Goal: Communication & Community: Answer question/provide support

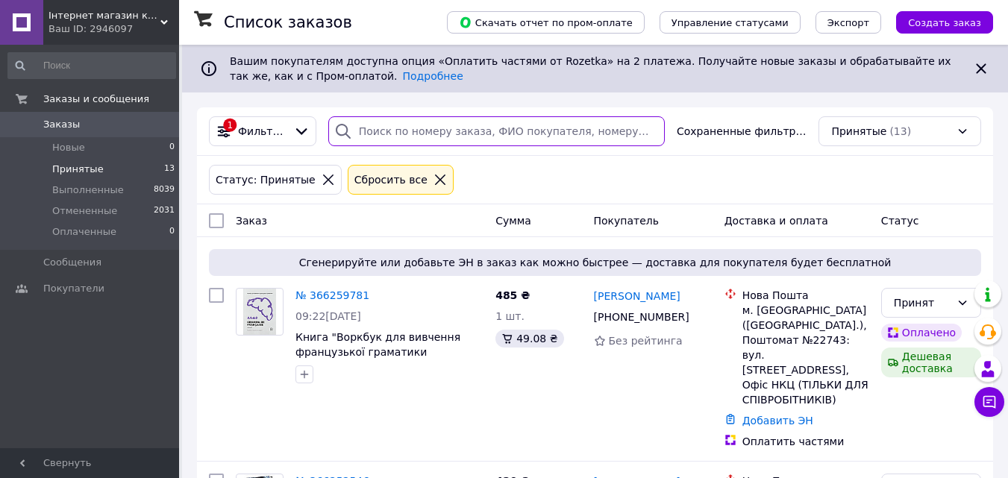
click at [374, 125] on input "search" at bounding box center [496, 131] width 336 height 30
paste input "612744"
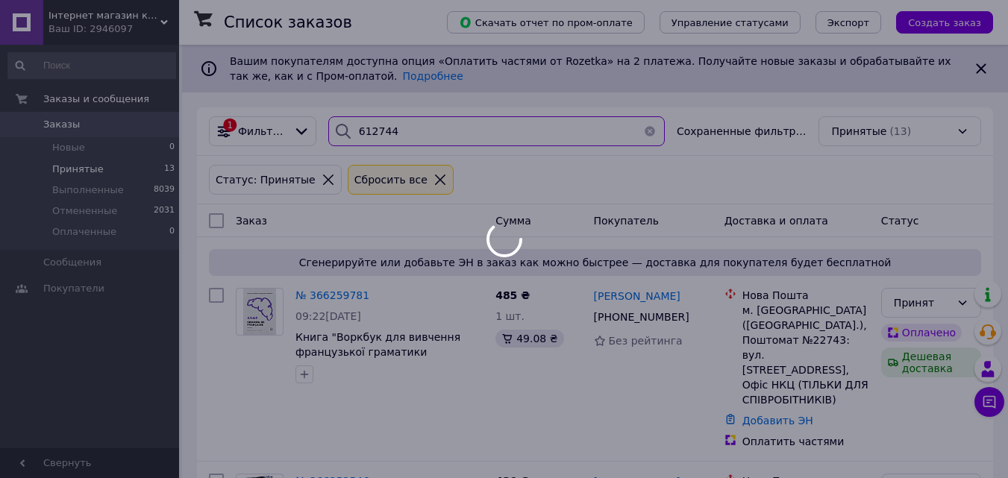
type input "612744"
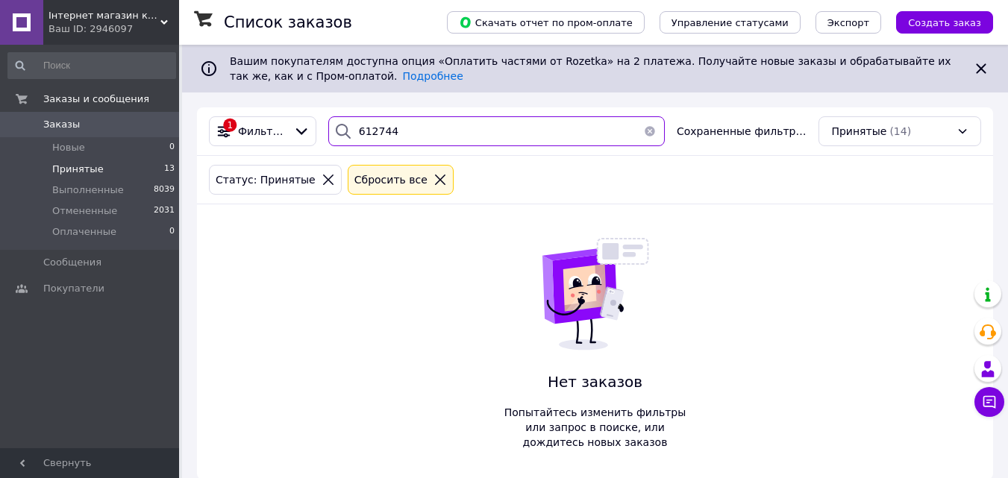
drag, startPoint x: 456, startPoint y: 138, endPoint x: 341, endPoint y: 141, distance: 114.9
click at [341, 141] on div "612744" at bounding box center [496, 131] width 336 height 30
paste input "366259781"
type input "366259781"
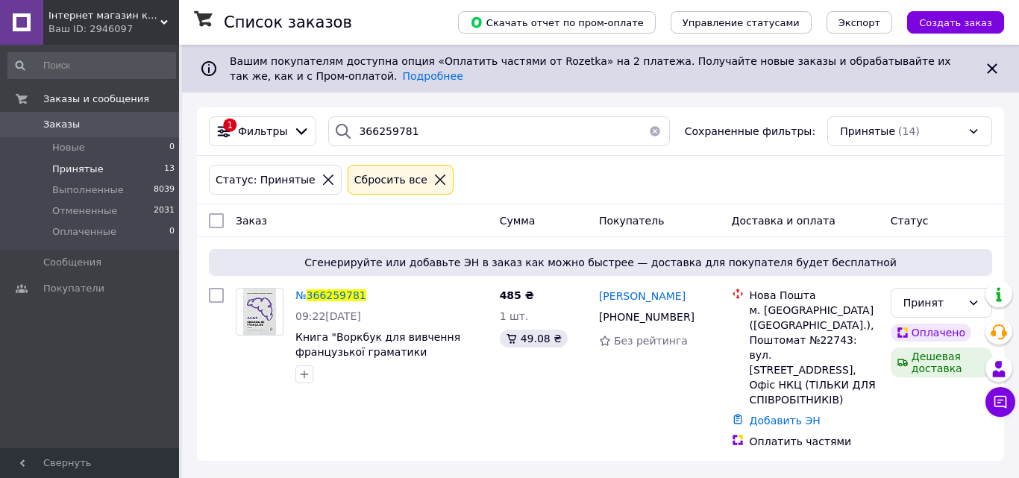
click at [650, 133] on button "button" at bounding box center [655, 131] width 30 height 30
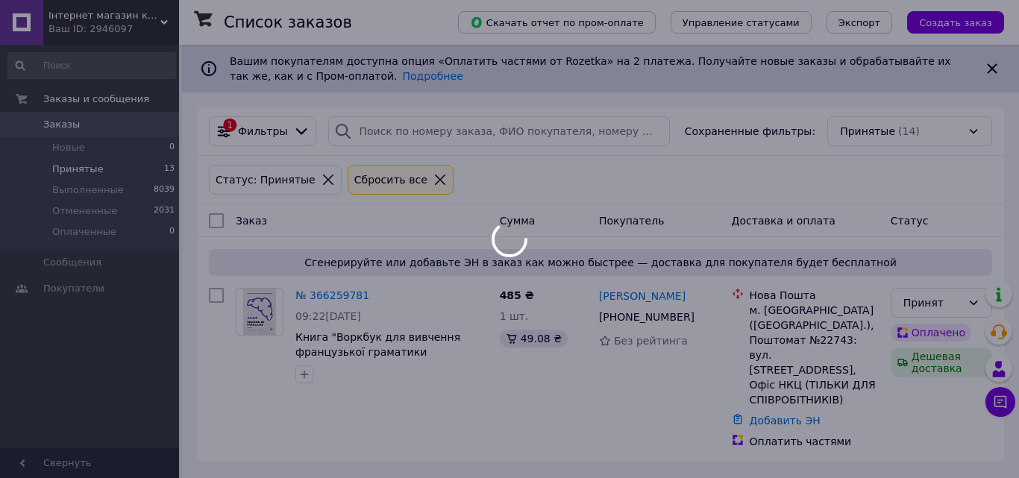
click at [76, 172] on div at bounding box center [509, 239] width 1019 height 478
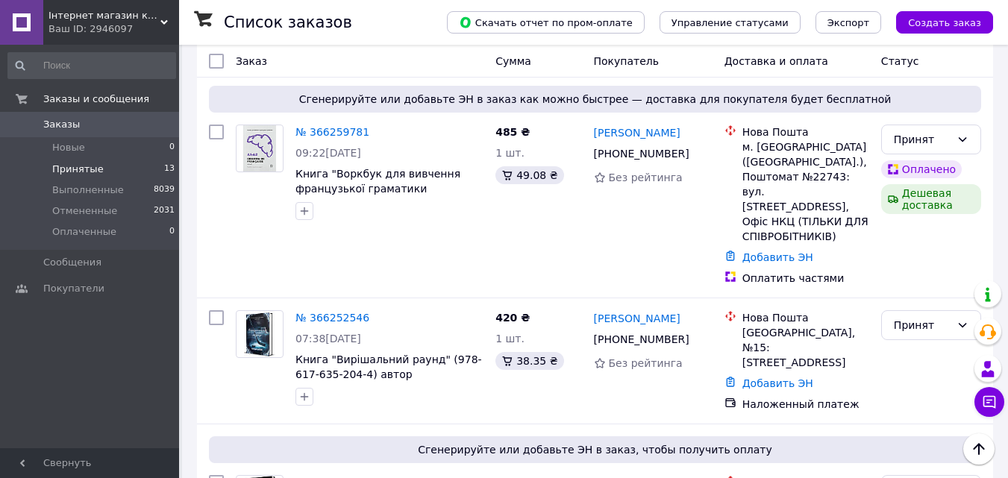
scroll to position [522, 0]
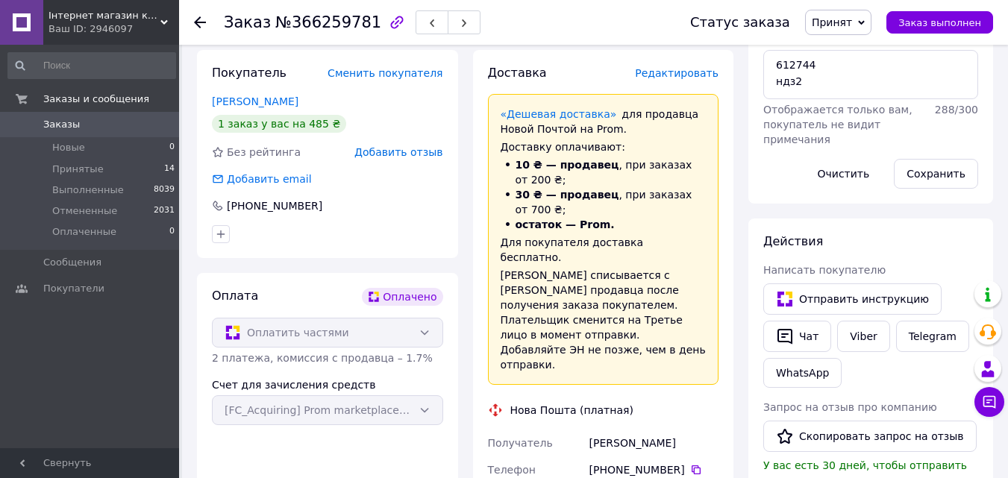
scroll to position [447, 0]
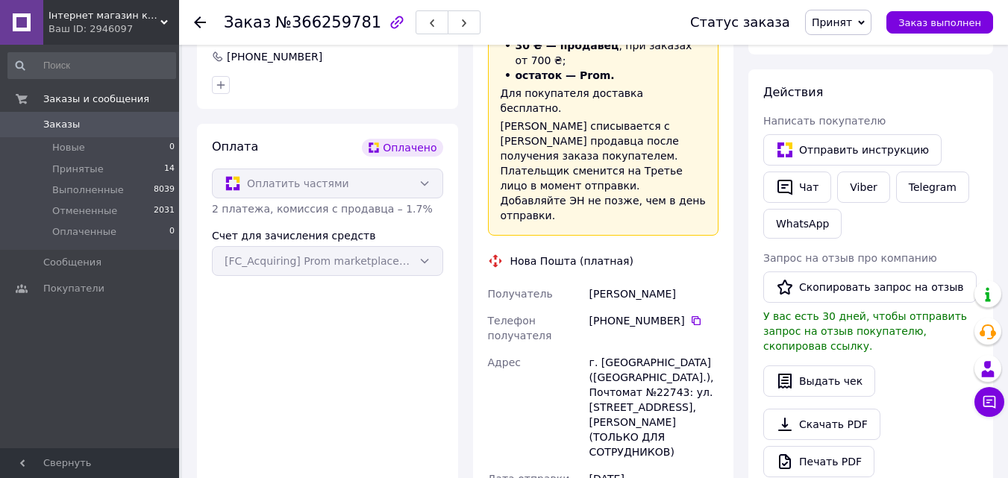
click at [428, 183] on div "Оплатить частями" at bounding box center [327, 184] width 231 height 30
click at [422, 183] on div "Оплатить частями" at bounding box center [327, 184] width 231 height 30
drag, startPoint x: 157, startPoint y: 362, endPoint x: 172, endPoint y: 359, distance: 15.9
click at [157, 362] on div "Заказы и сообщения Заказы 0 Новые 0 Принятые 14 Выполненные 8039 Отмененные 203…" at bounding box center [91, 249] width 183 height 408
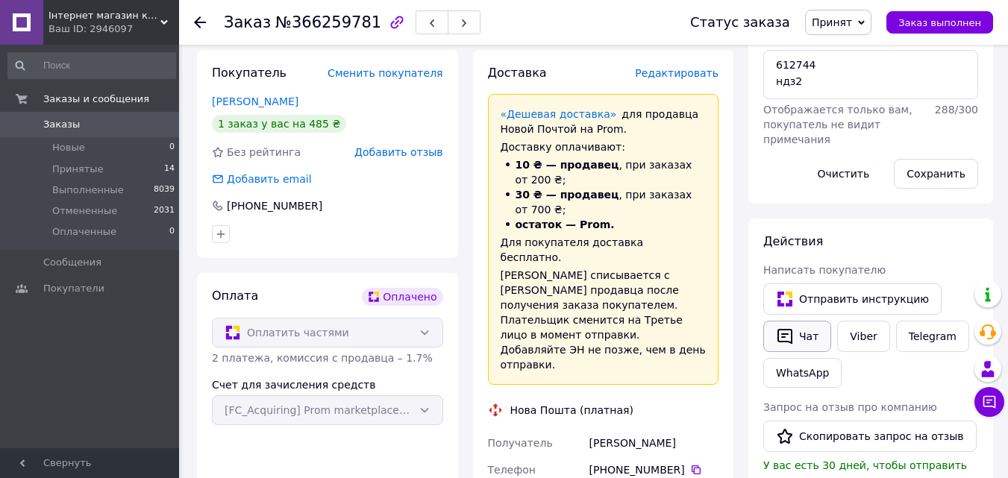
click at [803, 327] on button "Чат" at bounding box center [797, 336] width 68 height 31
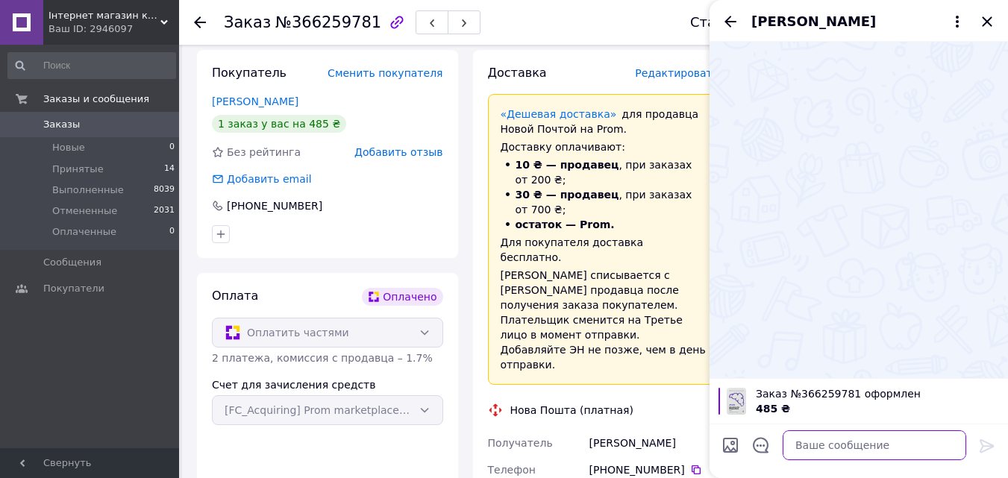
click at [817, 443] on textarea at bounding box center [873, 445] width 183 height 30
paste textarea "Добрий день! Ви оформили замовлення в онлайн-книгарні" Bookchef ". На жаль, ми …"
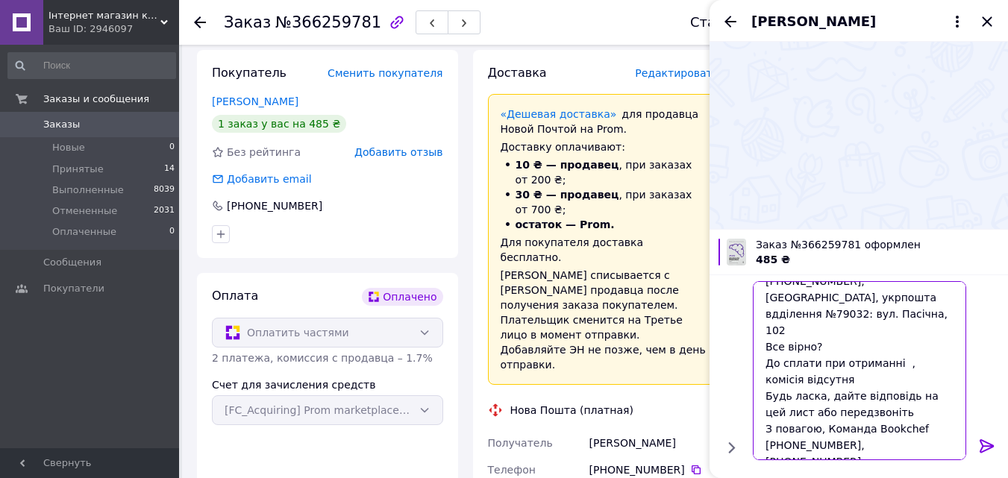
drag, startPoint x: 830, startPoint y: 345, endPoint x: 764, endPoint y: 333, distance: 66.7
click at [764, 333] on textarea "Добрий день! Ви оформили замовлення в онлайн-книгарні" Bookchef ". На жаль, ми …" at bounding box center [859, 370] width 213 height 179
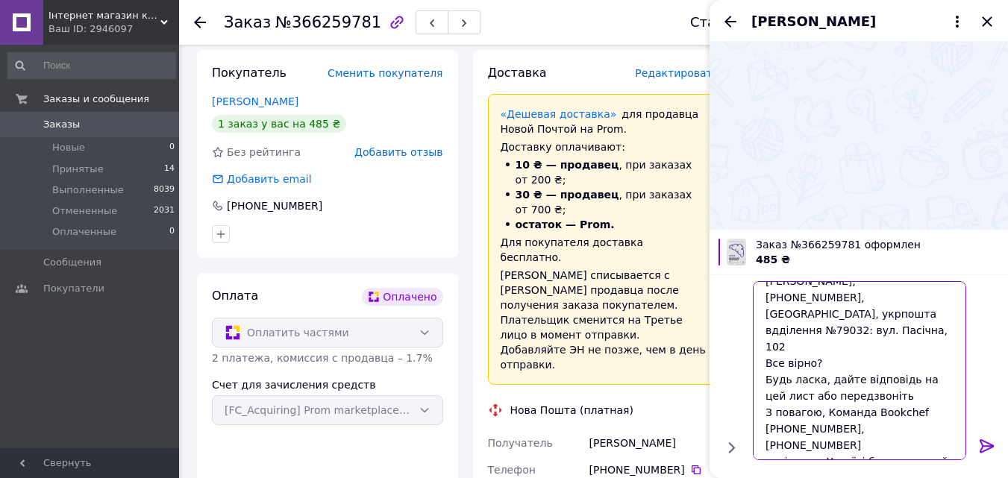
scroll to position [146, 0]
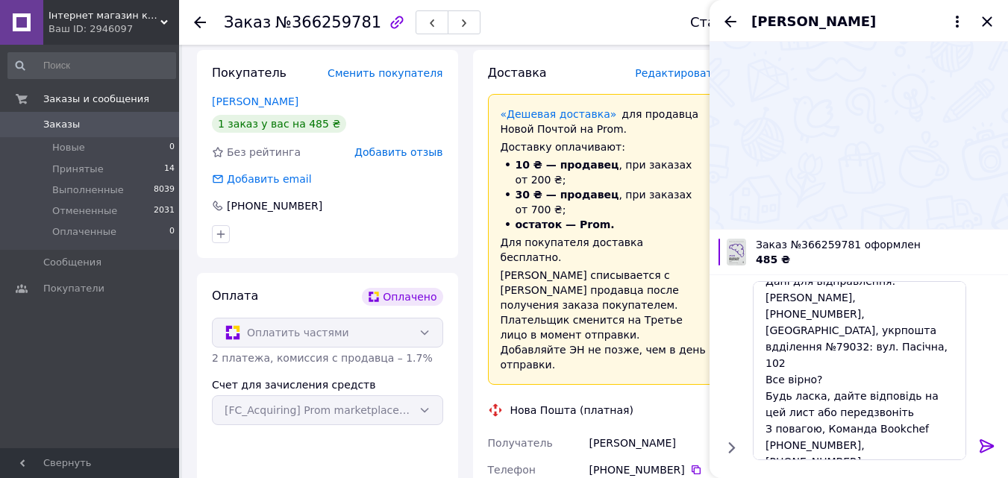
drag, startPoint x: 692, startPoint y: 398, endPoint x: 591, endPoint y: 403, distance: 101.6
click at [591, 430] on div "Зарубенко Анастасія" at bounding box center [653, 443] width 135 height 27
copy div "Зарубенко Анастасія"
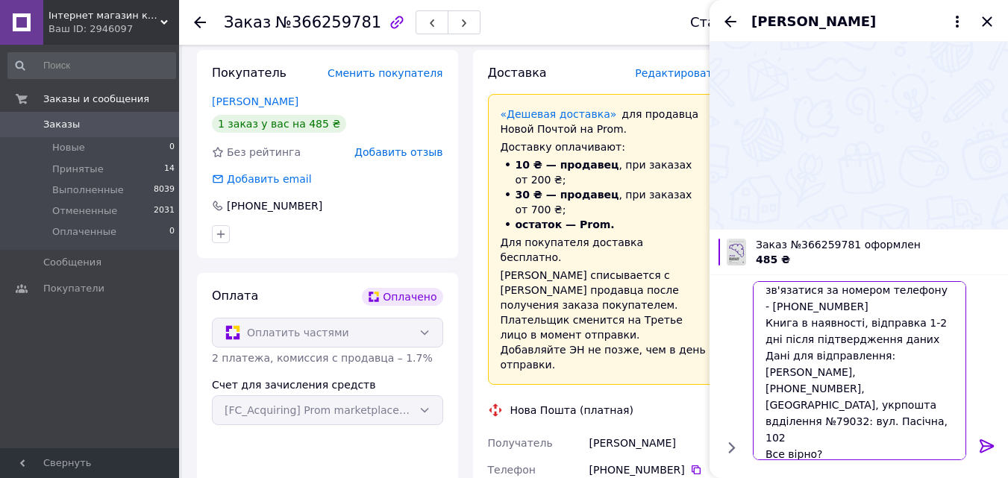
drag, startPoint x: 879, startPoint y: 354, endPoint x: 797, endPoint y: 371, distance: 83.7
click at [797, 371] on textarea "Добрий день! Ви оформили замовлення в онлайн-книгарні" Bookchef ". На жаль, ми …" at bounding box center [859, 370] width 213 height 179
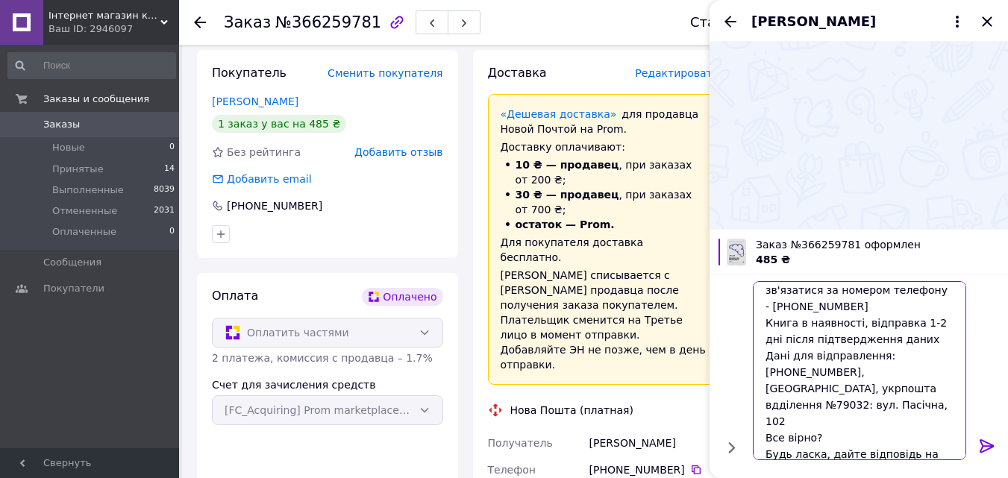
paste textarea "Зарубенко Анастасія"
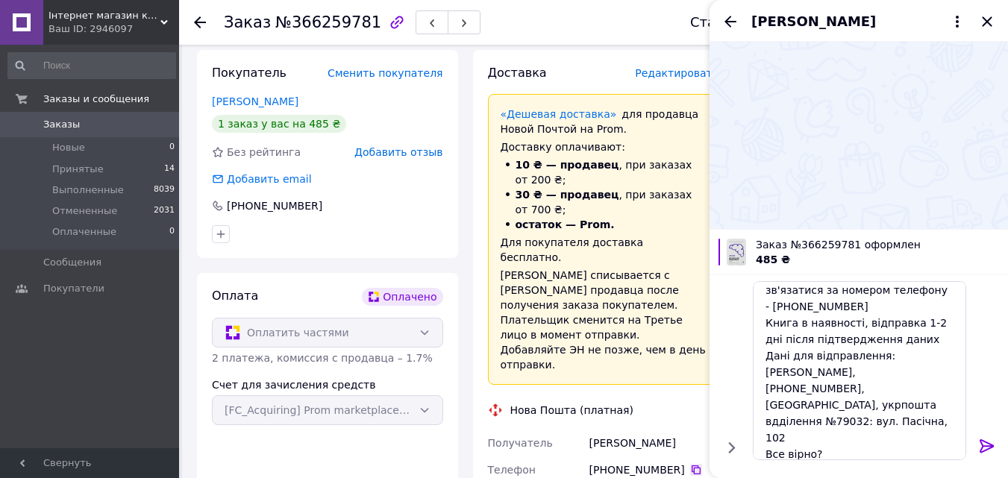
click at [690, 464] on icon at bounding box center [696, 470] width 12 height 12
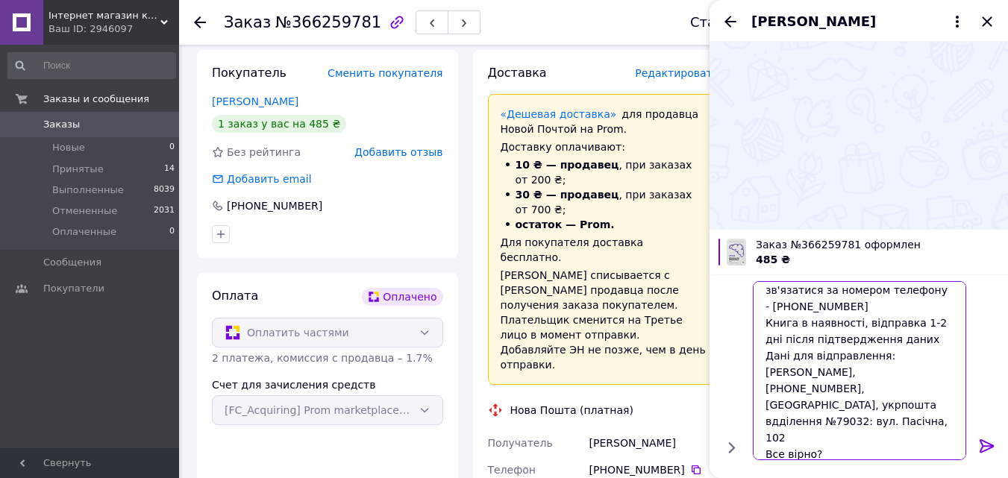
drag, startPoint x: 914, startPoint y: 372, endPoint x: 818, endPoint y: 374, distance: 95.5
click at [818, 374] on textarea "Добрий день! Ви оформили замовлення в онлайн-книгарні" Bookchef ". На жаль, ми …" at bounding box center [859, 370] width 213 height 179
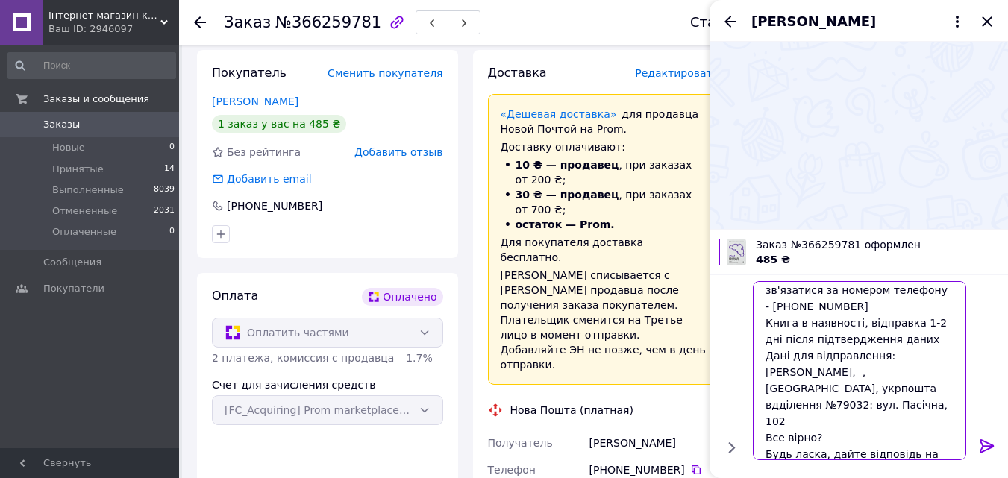
paste textarea "+380950515391"
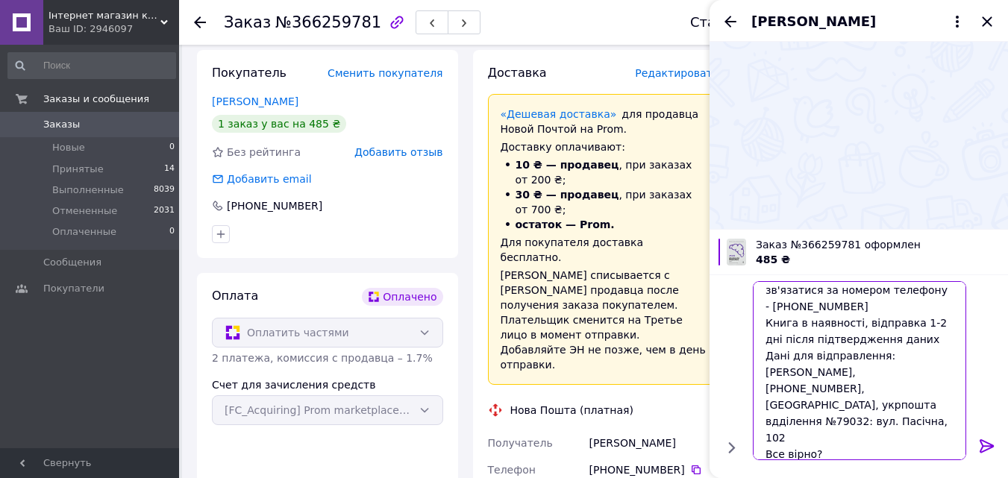
drag, startPoint x: 870, startPoint y: 288, endPoint x: 869, endPoint y: 300, distance: 12.0
click at [869, 300] on textarea "Добрий день! Ви оформили замовлення в онлайн-книгарні" Bookchef ". На жаль, ми …" at bounding box center [859, 370] width 213 height 179
paste textarea "+380950515391"
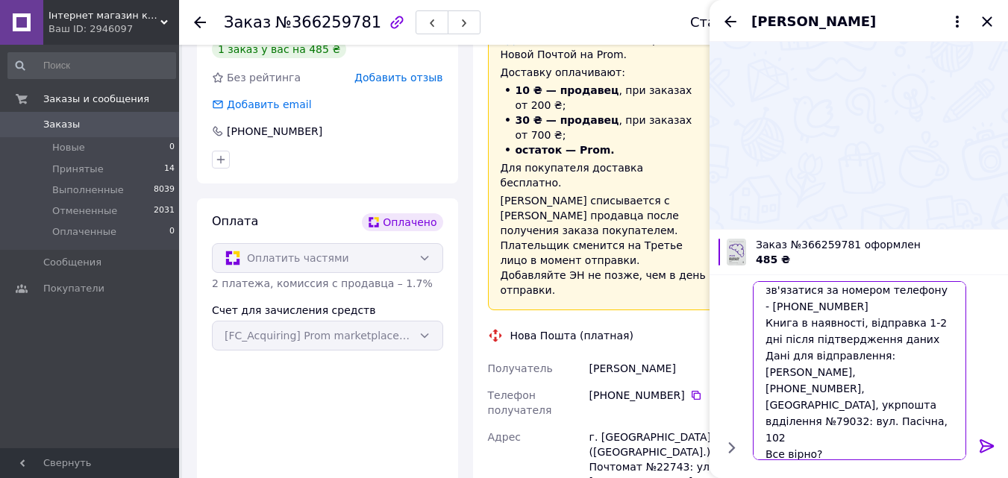
drag, startPoint x: 886, startPoint y: 388, endPoint x: 898, endPoint y: 359, distance: 31.4
click at [898, 359] on textarea "Добрий день! Ви оформили замовлення в онлайн-книгарні" Bookchef ". На жаль, ми …" at bounding box center [859, 370] width 213 height 179
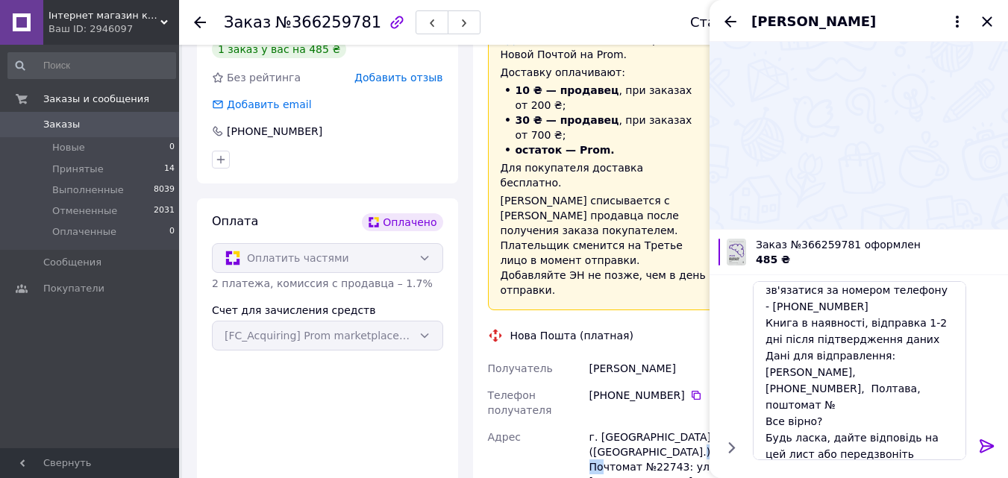
drag, startPoint x: 706, startPoint y: 406, endPoint x: 678, endPoint y: 407, distance: 28.4
click at [678, 424] on div "г. Полтава (Полтавская обл.), Почтомат №22743: ул. Героев ОУН, 26, Офис НКЦ (ТО…" at bounding box center [653, 482] width 135 height 116
copy div "22743"
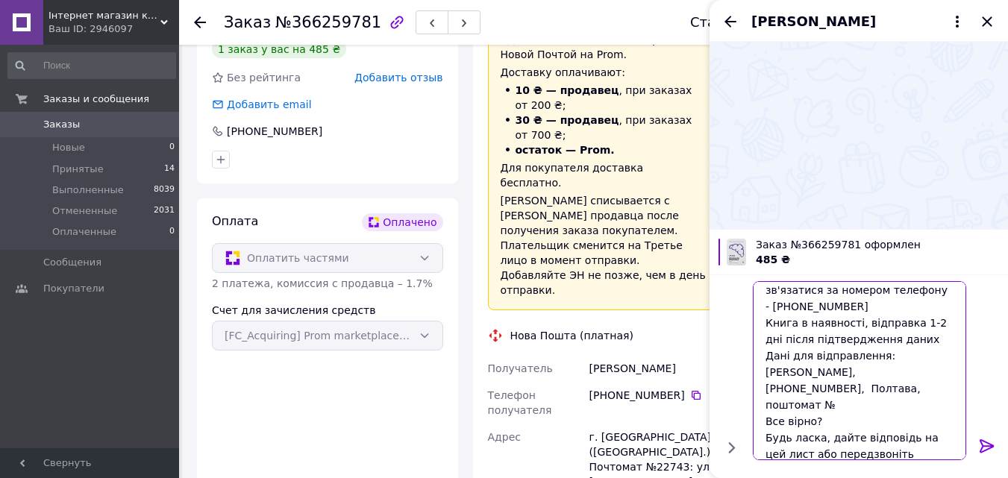
click at [848, 374] on textarea "Добрий день! Ви оформили замовлення в онлайн-книгарні" Bookchef ". На жаль, ми …" at bounding box center [859, 370] width 213 height 179
paste textarea "22743"
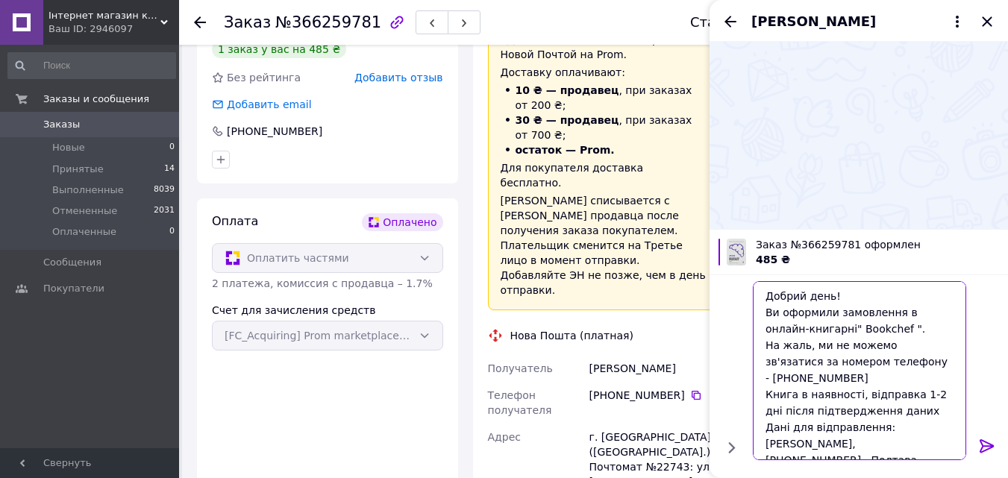
type textarea "Добрий день! Ви оформили замовлення в онлайн-книгарні" Bookchef ". На жаль, ми …"
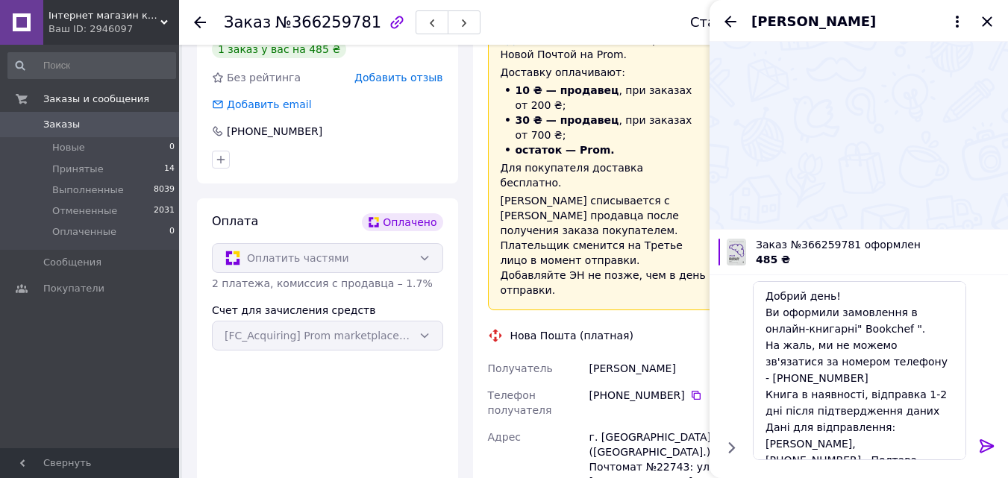
click at [983, 442] on icon at bounding box center [987, 446] width 18 height 18
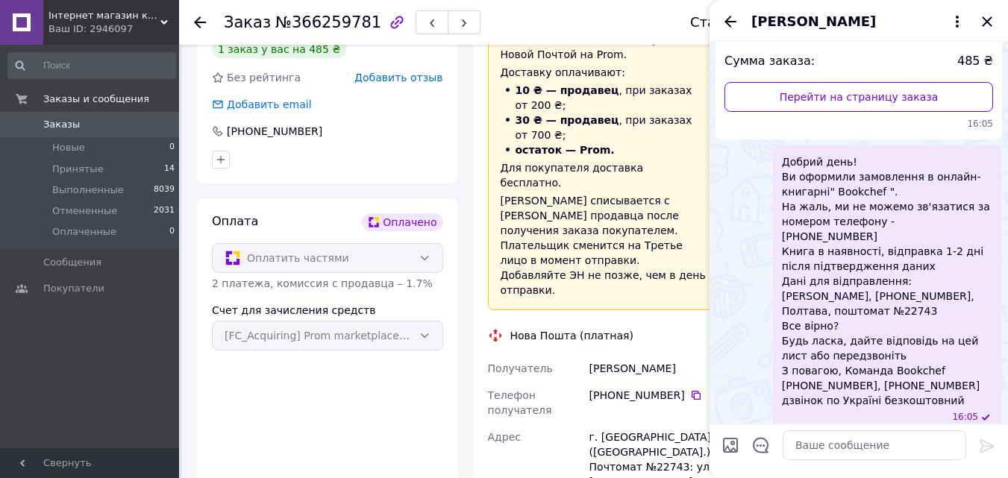
scroll to position [75, 0]
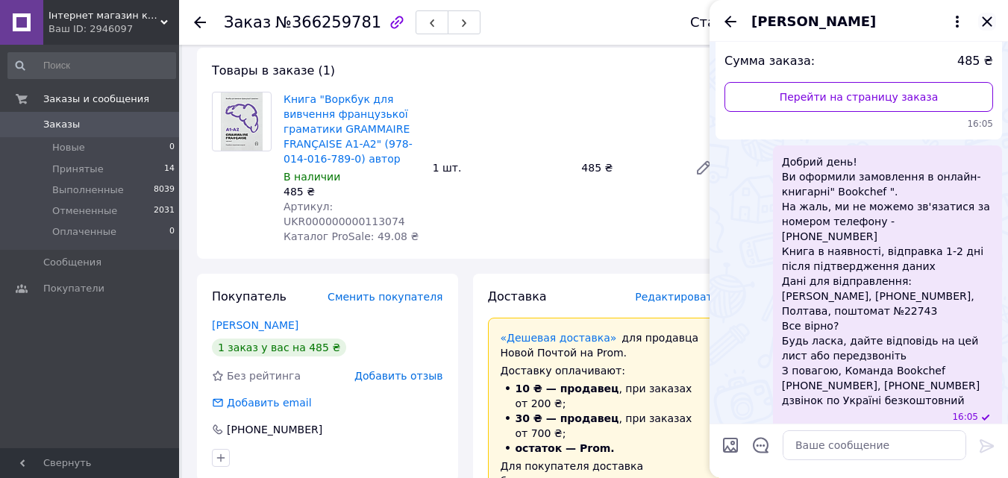
click at [988, 15] on icon "Закрыть" at bounding box center [987, 22] width 18 height 18
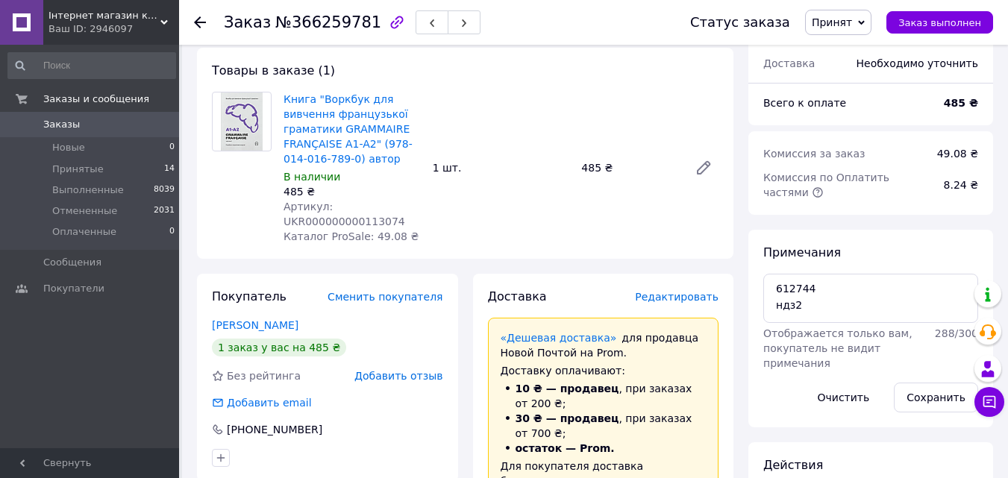
scroll to position [0, 0]
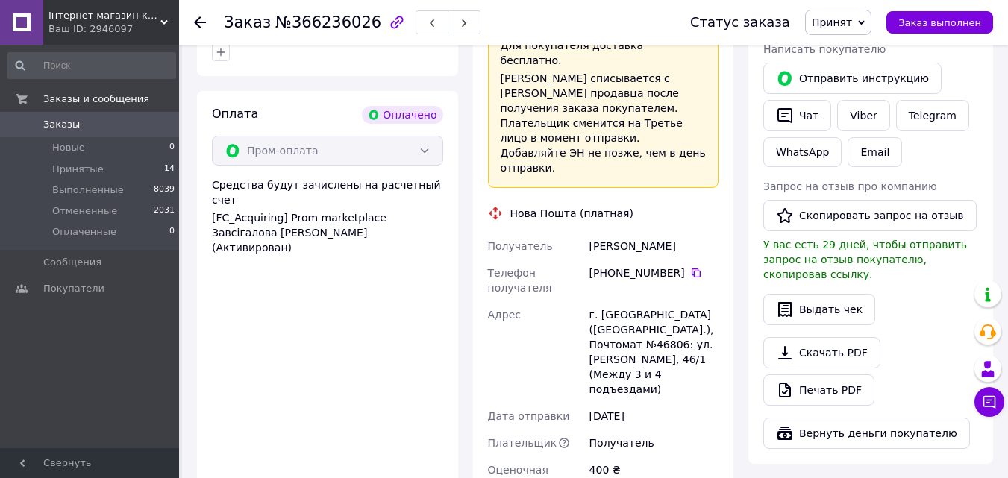
scroll to position [820, 0]
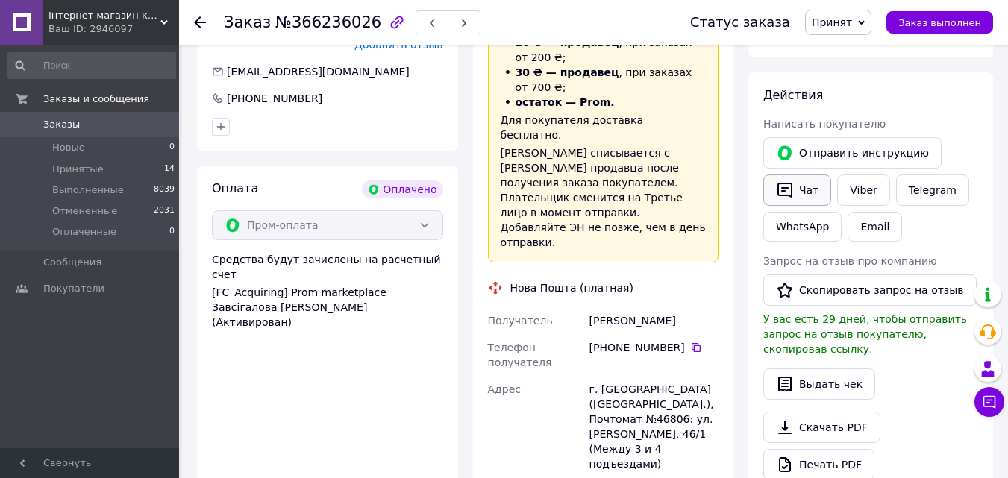
click at [783, 181] on icon "button" at bounding box center [785, 190] width 18 height 18
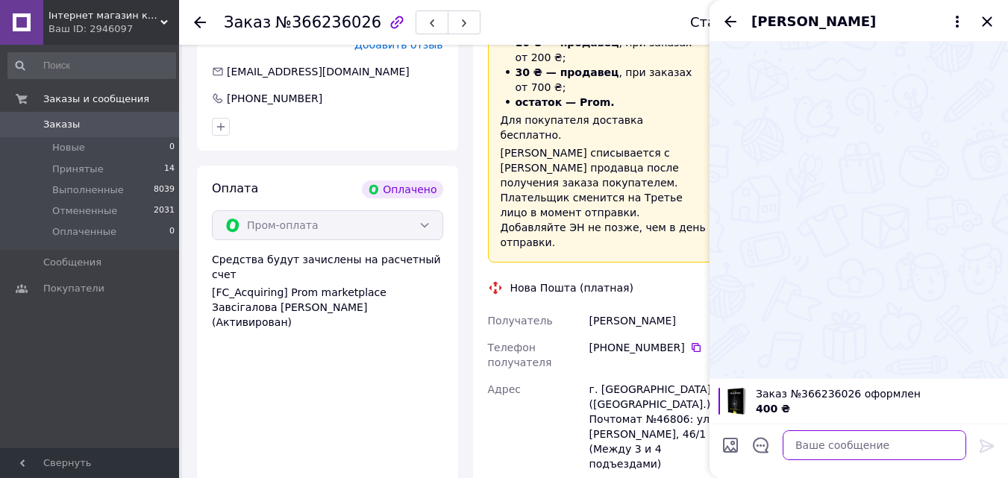
click at [802, 447] on textarea at bounding box center [873, 445] width 183 height 30
paste textarea "Добрий день! Ви оформили замовлення в онлайн-книгарні" Bookchef ". На жаль, ми …"
type textarea "Добрий день! Ви оформили замовлення в онлайн-книгарні" Bookchef ". На жаль, ми …"
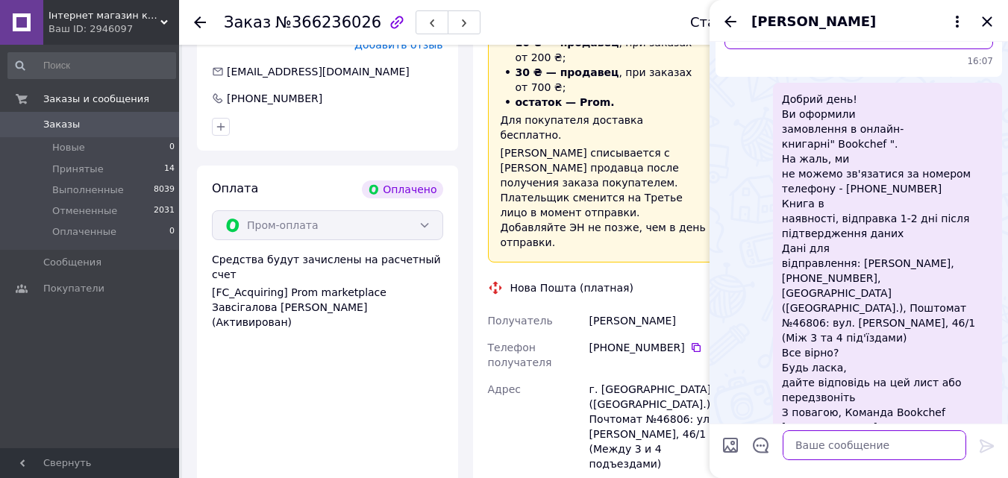
scroll to position [266, 0]
